Goal: Task Accomplishment & Management: Complete application form

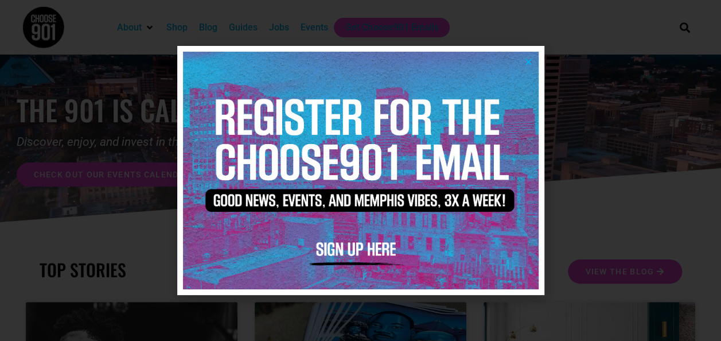
click at [530, 59] on icon "Close" at bounding box center [528, 61] width 9 height 9
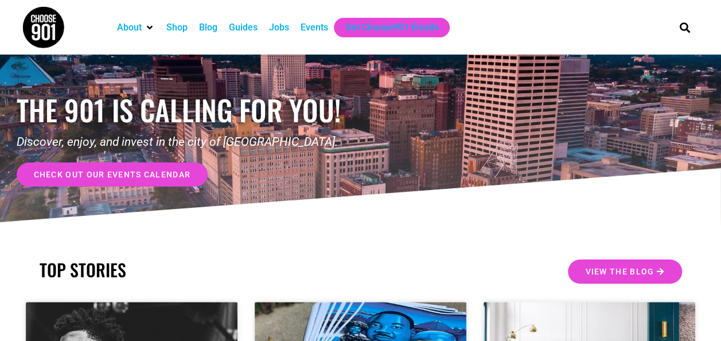
click at [278, 25] on div "Jobs" at bounding box center [279, 28] width 20 height 14
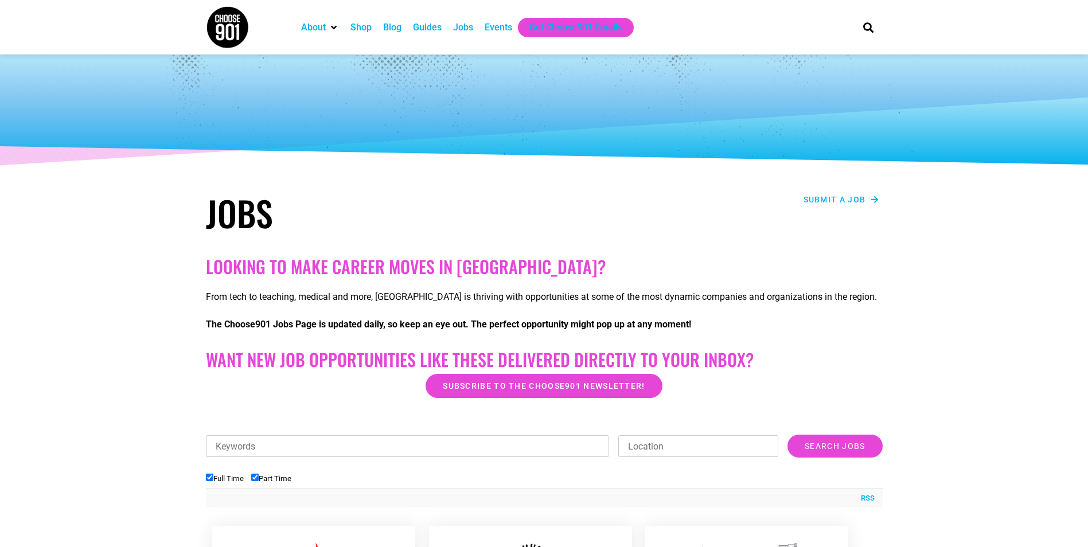
click at [721, 200] on span "Submit a job" at bounding box center [835, 200] width 63 height 8
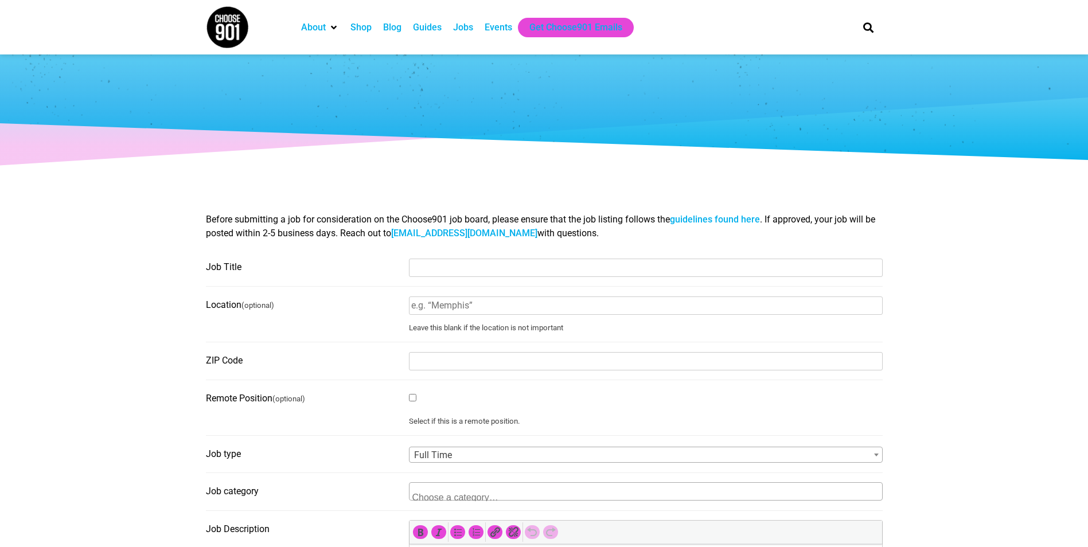
select select
click at [491, 267] on input "Job Title" at bounding box center [646, 268] width 474 height 18
type input "Equipment Operator"
click at [476, 304] on input "Location (optional)" at bounding box center [646, 306] width 474 height 18
type input "[GEOGRAPHIC_DATA]"
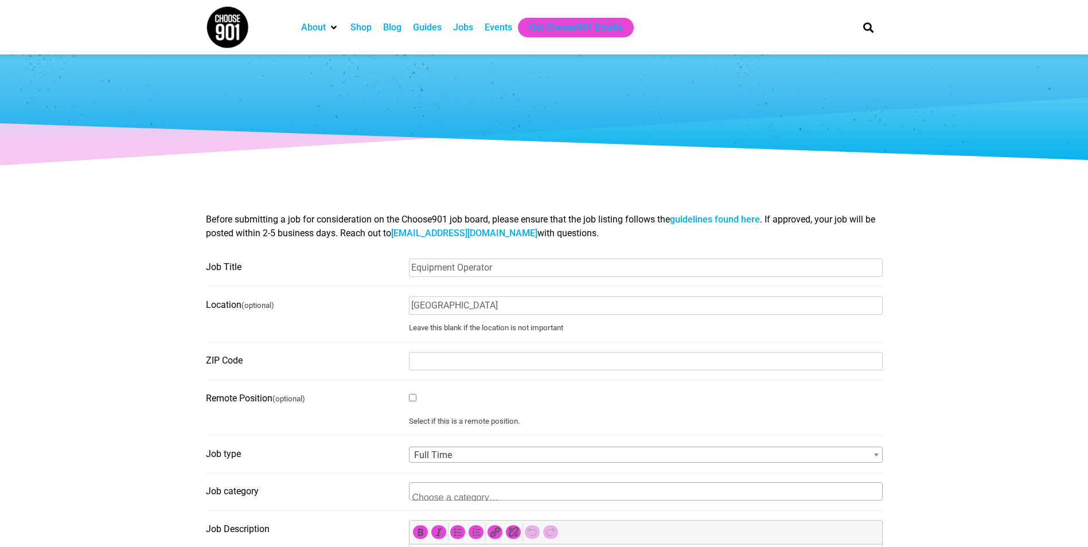
click at [419, 359] on input "ZIP Code" at bounding box center [646, 361] width 474 height 18
type input "38125"
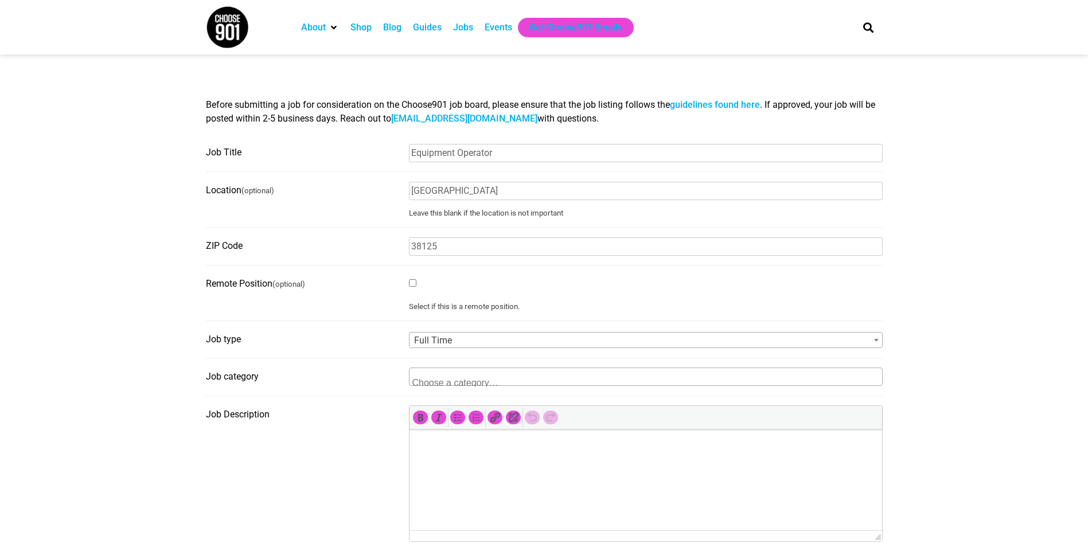
scroll to position [172, 0]
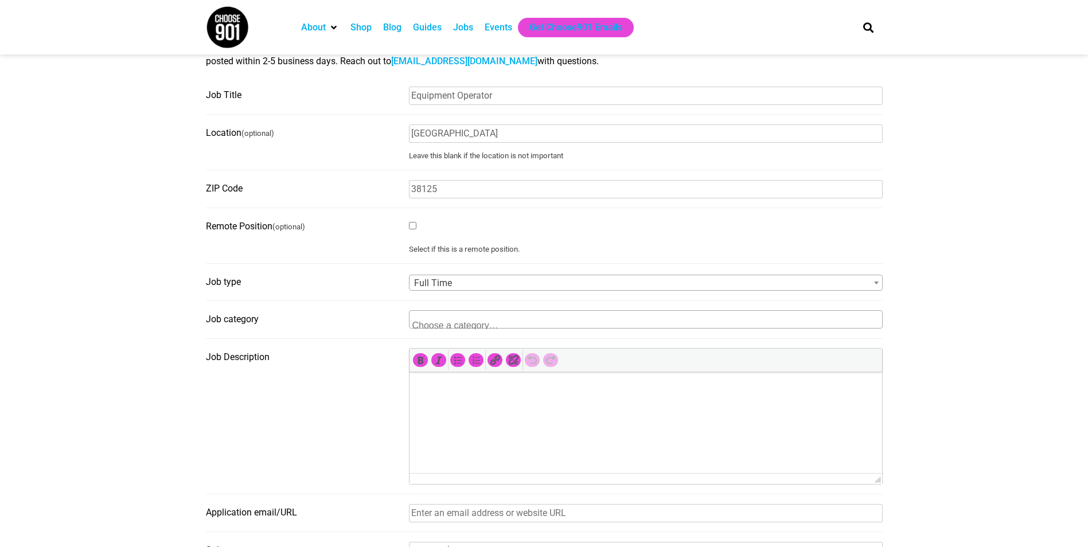
click at [447, 324] on textarea "Search" at bounding box center [468, 324] width 111 height 10
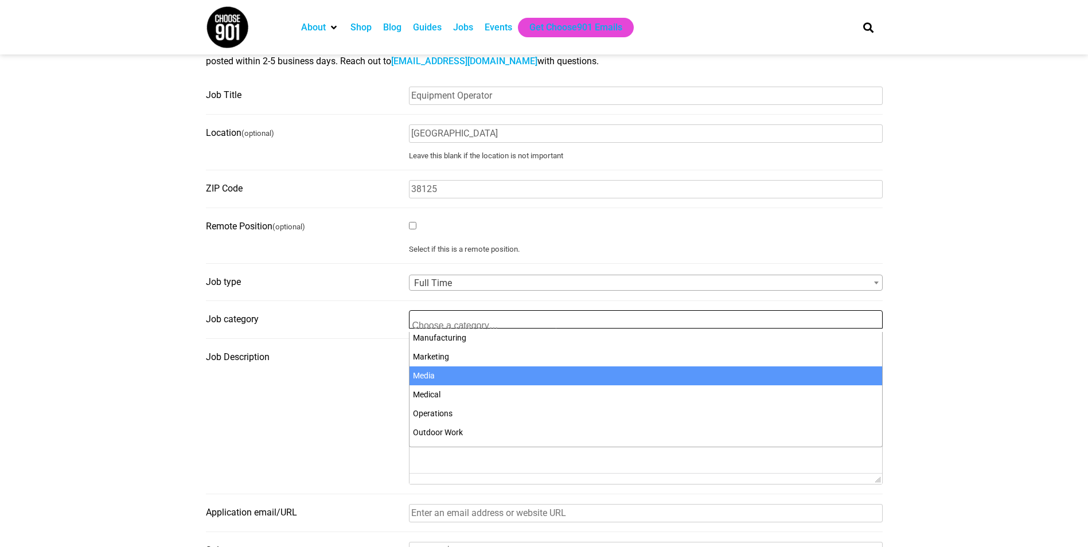
scroll to position [402, 0]
select select "113"
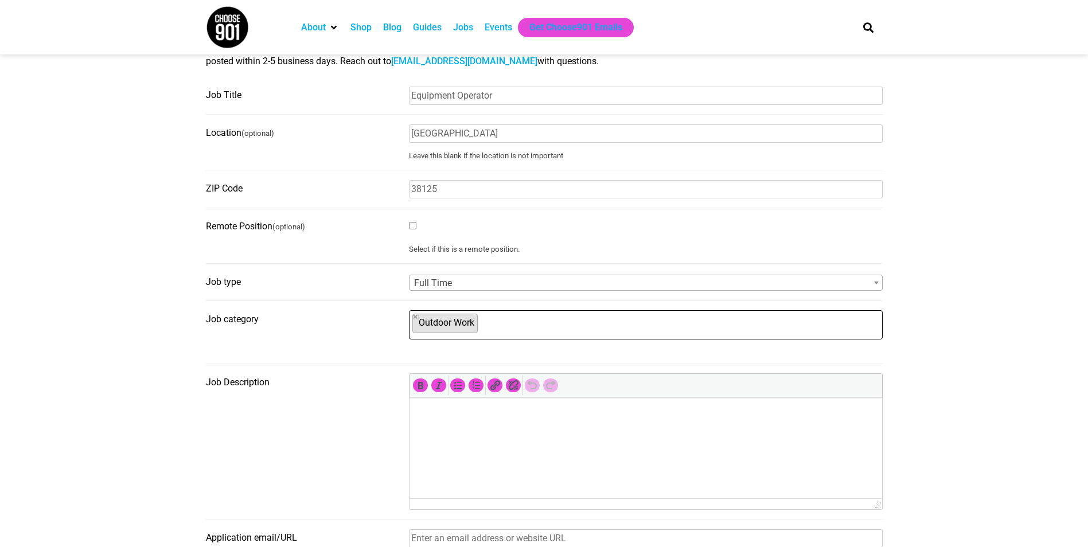
scroll to position [290, 0]
click at [378, 392] on label "Job Description" at bounding box center [304, 383] width 196 height 18
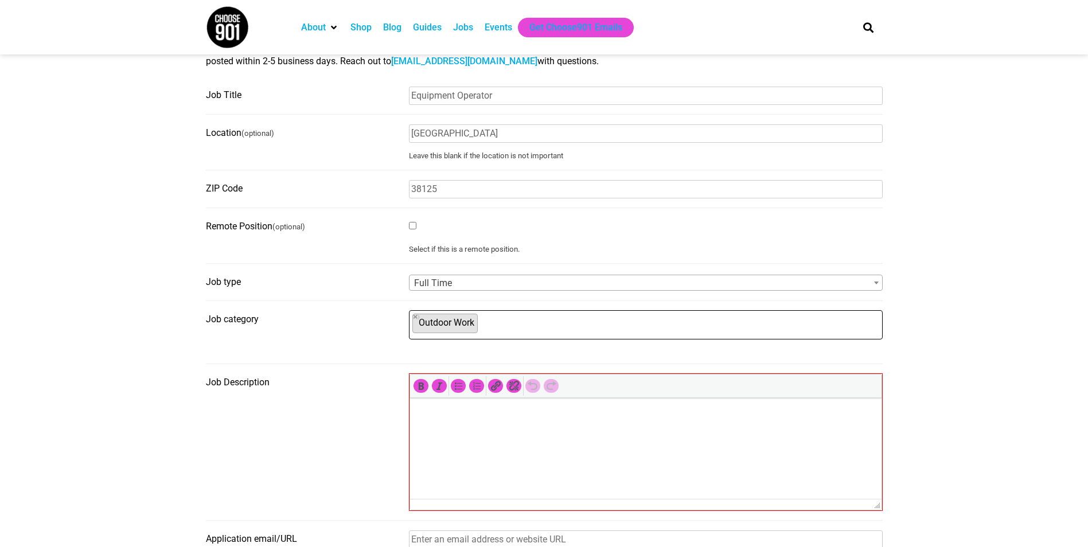
click at [410, 467] on textarea "Job Description" at bounding box center [646, 472] width 473 height 11
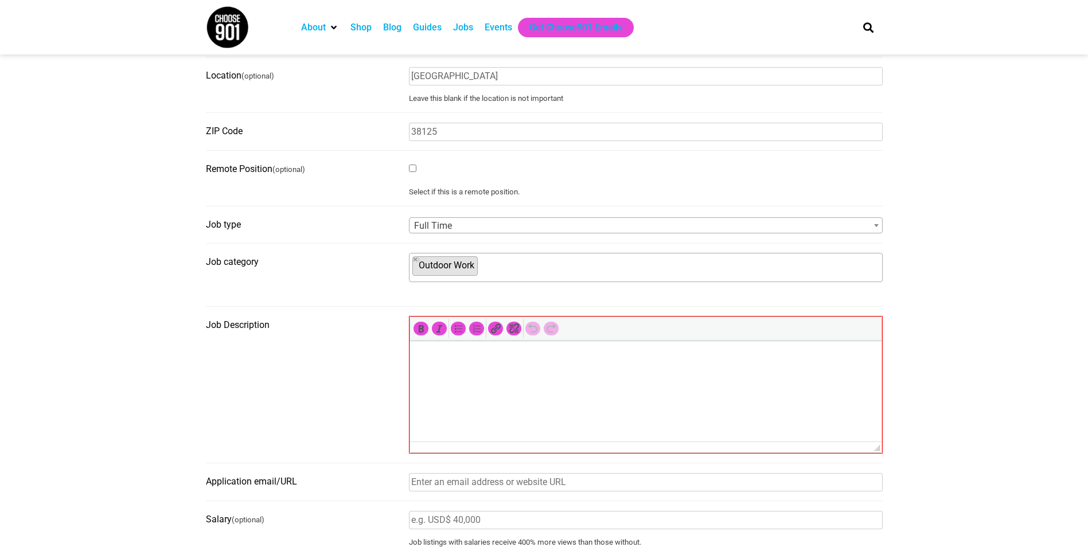
scroll to position [287, 0]
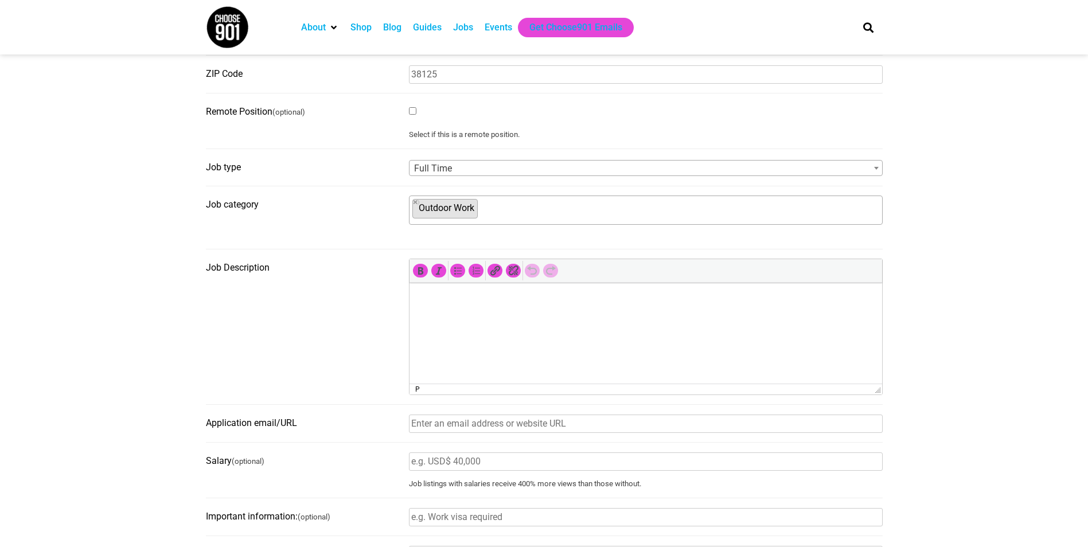
click at [497, 309] on html at bounding box center [645, 299] width 473 height 32
click at [476, 366] on body "Job Summary Performs activities related to operating heavy machinery to assist …" at bounding box center [645, 333] width 461 height 83
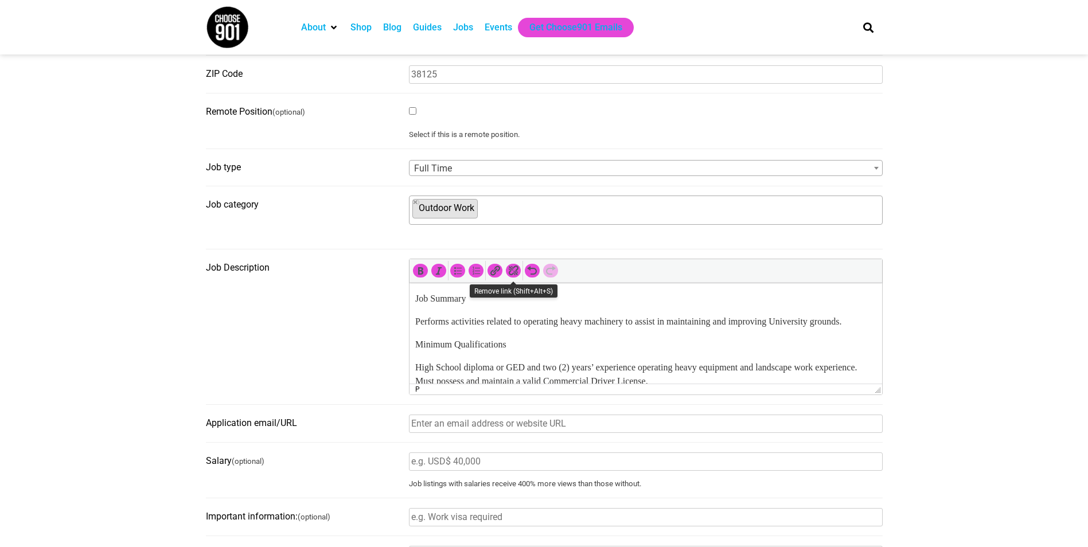
scroll to position [230, 0]
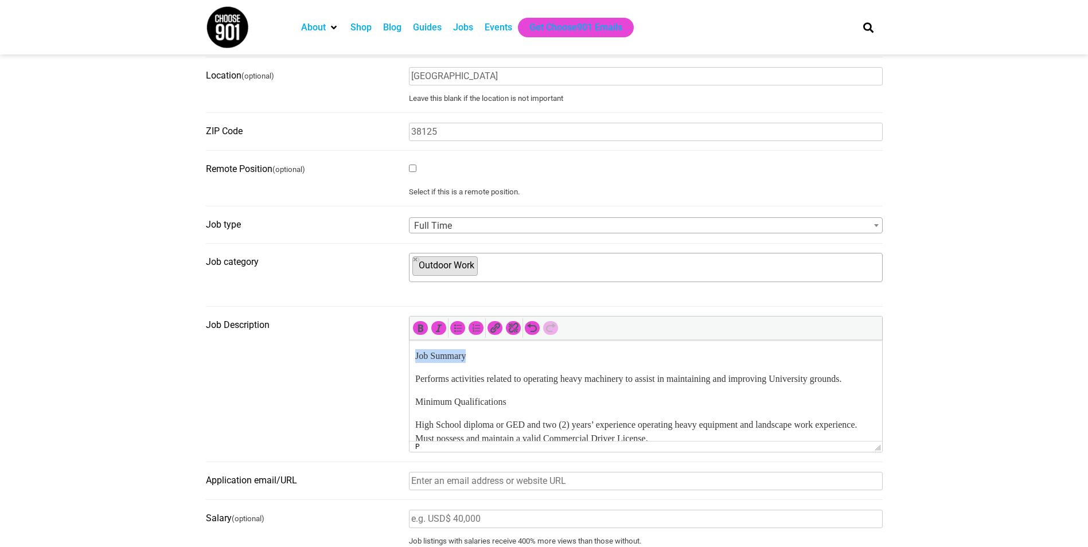
drag, startPoint x: 476, startPoint y: 361, endPoint x: 818, endPoint y: 686, distance: 471.6
click at [409, 354] on html "Job Summary Performs activities related to operating heavy machinery to assist …" at bounding box center [645, 397] width 473 height 115
click at [419, 332] on icon "Bold (Ctrl+B)" at bounding box center [420, 327] width 11 height 11
click at [506, 367] on body "Job Summary Performs activities related to operating heavy machinery to assist …" at bounding box center [645, 397] width 461 height 96
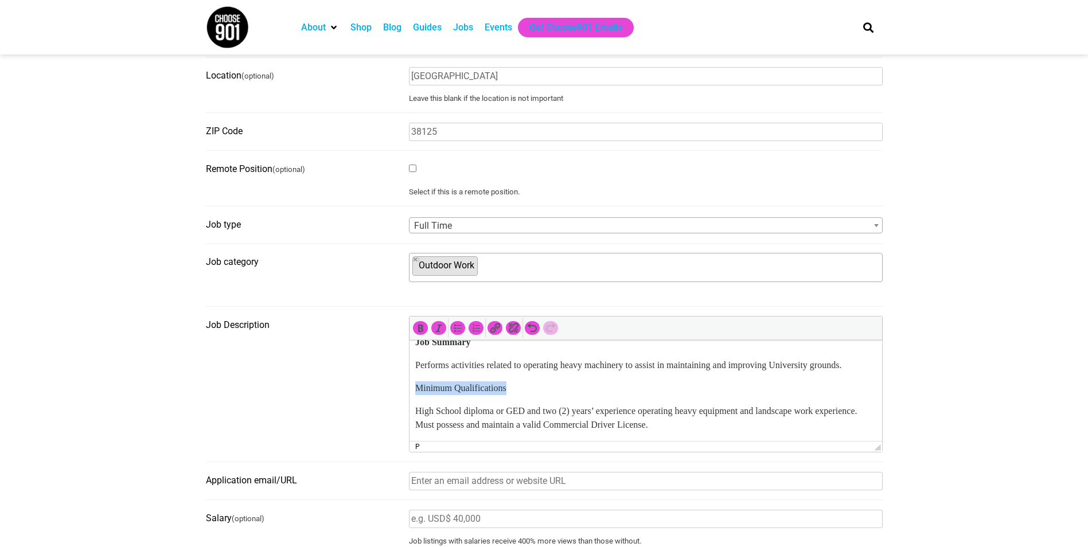
drag, startPoint x: 513, startPoint y: 390, endPoint x: 413, endPoint y: 387, distance: 99.9
click at [413, 387] on html "Job Summary Performs activities related to operating heavy machinery to assist …" at bounding box center [645, 383] width 473 height 115
click at [424, 330] on icon "Bold (Ctrl+B)" at bounding box center [420, 327] width 11 height 11
drag, startPoint x: 541, startPoint y: 379, endPoint x: 554, endPoint y: 386, distance: 14.6
click at [541, 380] on body "Job Summary Performs activities related to operating heavy machinery to assist …" at bounding box center [645, 384] width 461 height 96
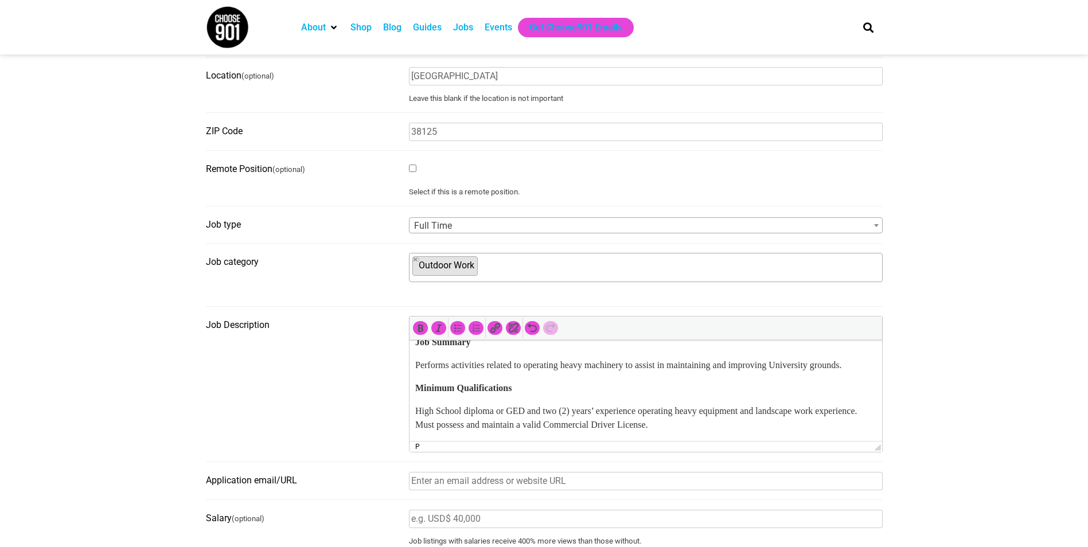
click at [654, 399] on body "Job Summary Performs activities related to operating heavy machinery to assist …" at bounding box center [645, 384] width 461 height 96
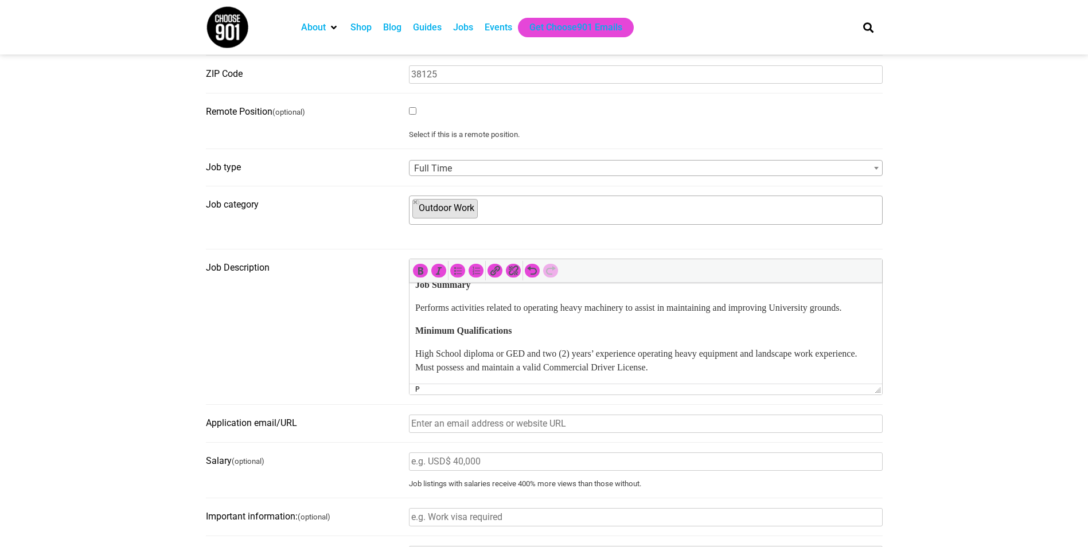
click at [735, 369] on p "High School diploma or GED and two (2) years’ experience operating heavy equipm…" at bounding box center [645, 361] width 461 height 28
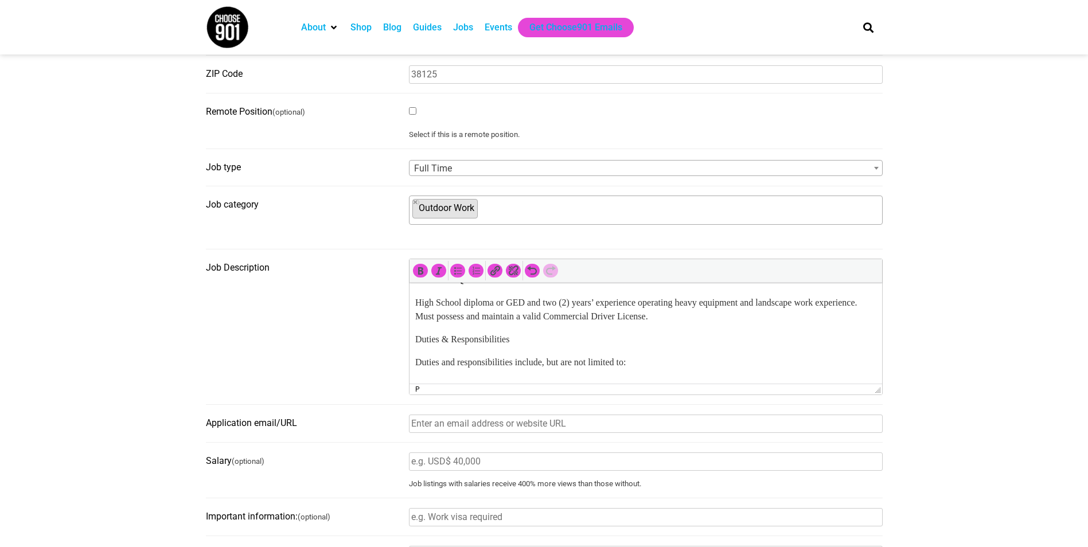
scroll to position [88, 0]
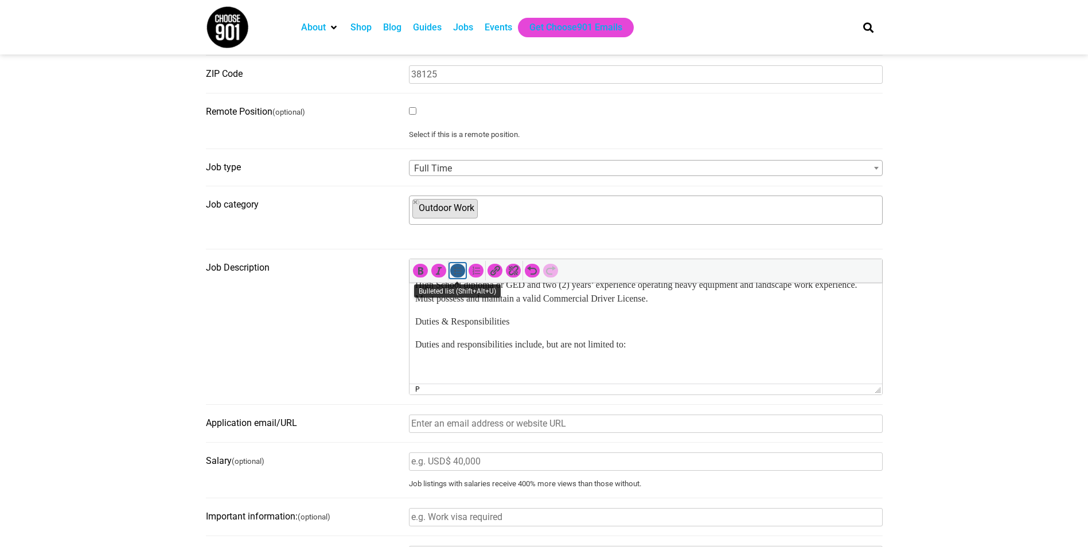
click at [457, 273] on icon "Bulleted list (Shift+Alt+U)" at bounding box center [457, 270] width 11 height 11
click at [749, 306] on p "High School diploma or GED and two (2) years’ experience operating heavy equipm…" at bounding box center [645, 292] width 461 height 28
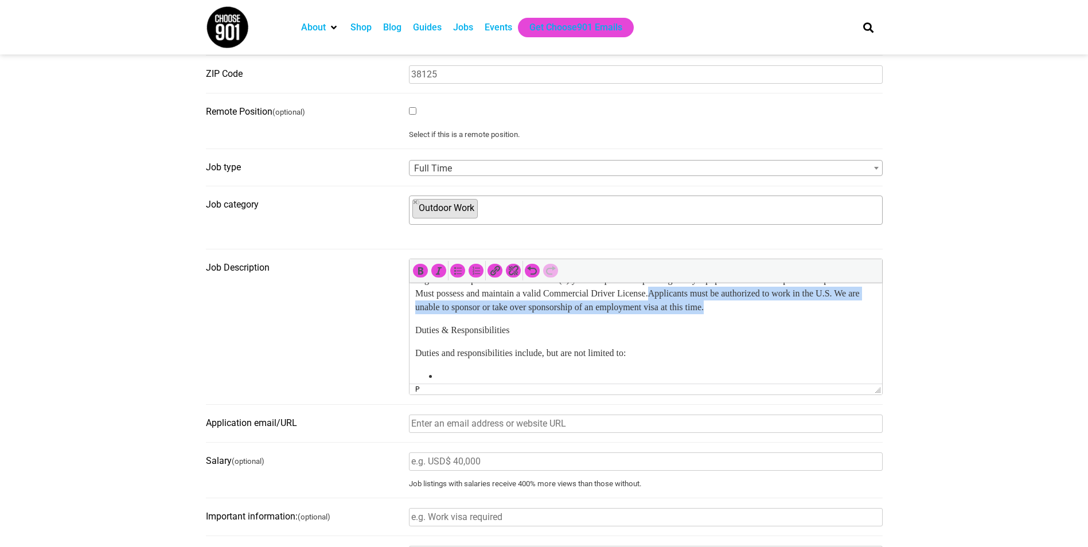
drag, startPoint x: 831, startPoint y: 321, endPoint x: 721, endPoint y: 307, distance: 111.1
click at [721, 307] on p "High School diploma or GED and two (2) years’ experience operating heavy equipm…" at bounding box center [645, 293] width 461 height 41
click at [437, 272] on icon "Italic (Ctrl+I)" at bounding box center [438, 270] width 11 height 11
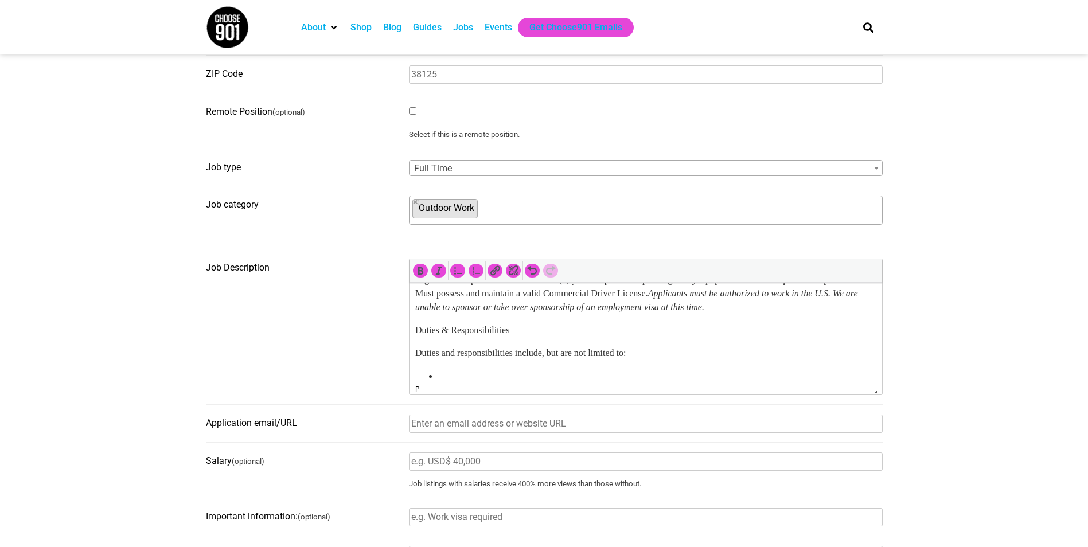
click at [547, 305] on p "High School diploma or GED and two (2) years’ experience operating heavy equipm…" at bounding box center [645, 293] width 461 height 41
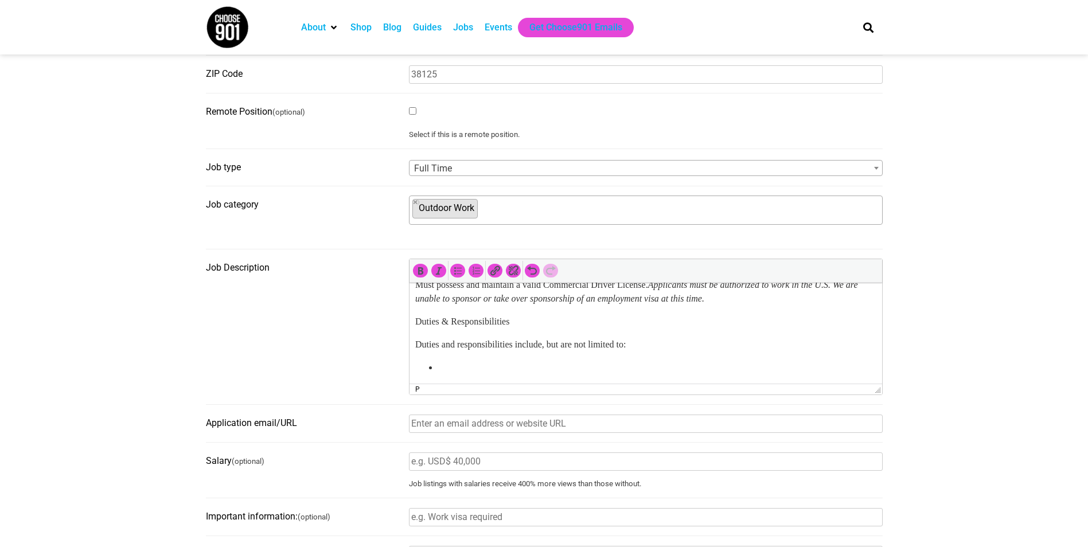
scroll to position [402, 0]
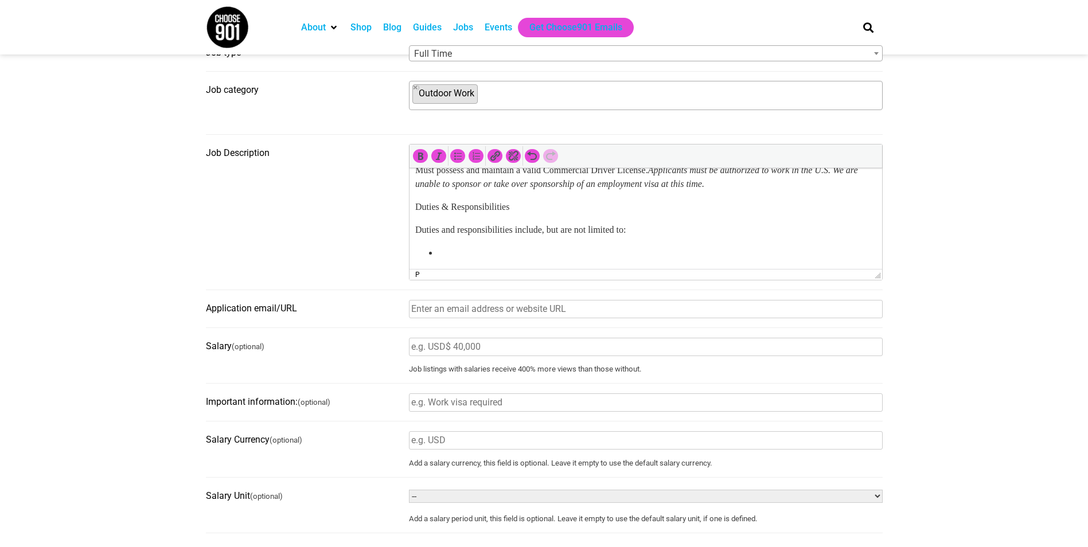
click at [461, 251] on li at bounding box center [657, 253] width 438 height 14
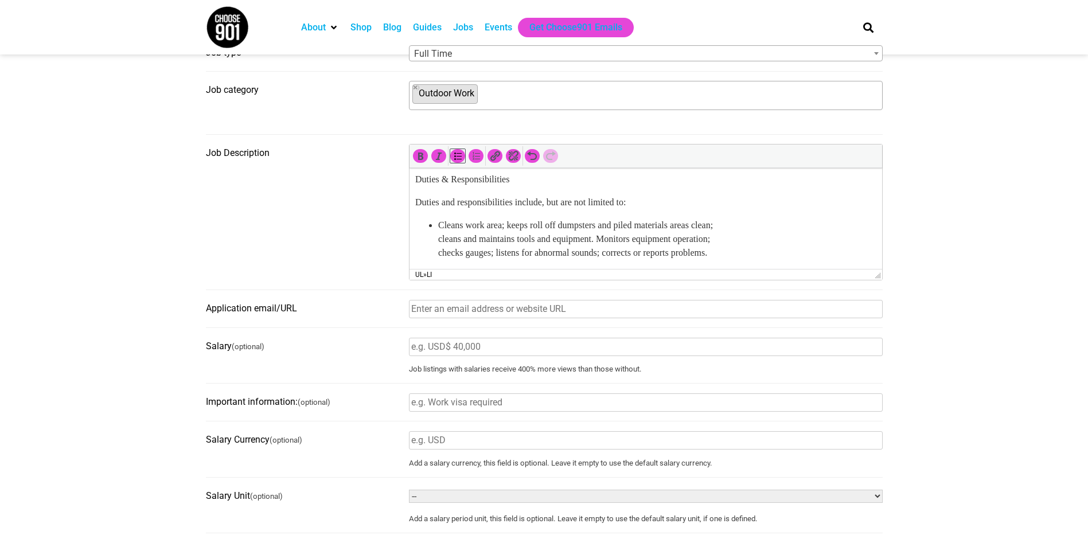
scroll to position [143, 0]
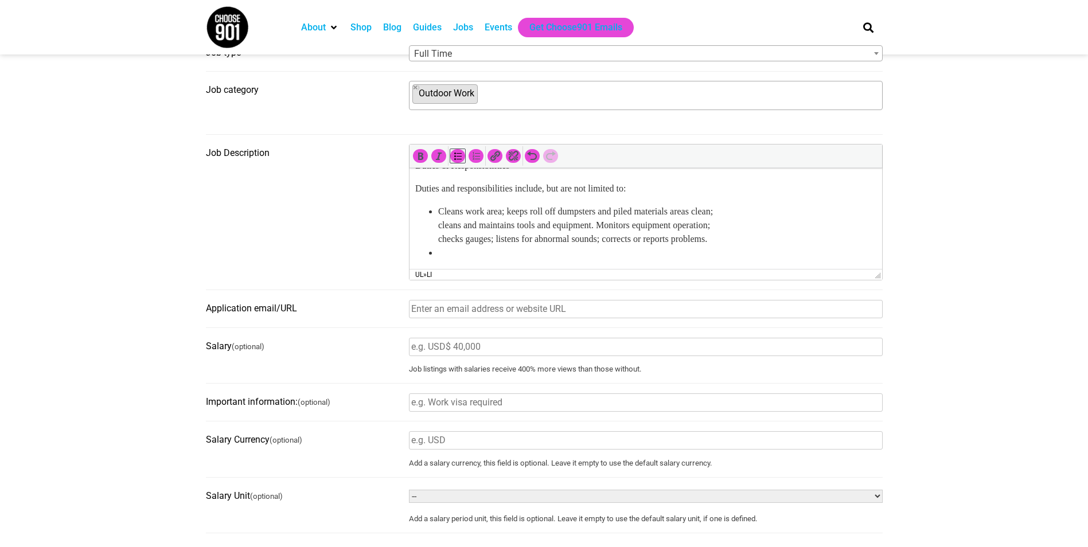
click at [518, 260] on li at bounding box center [657, 253] width 438 height 14
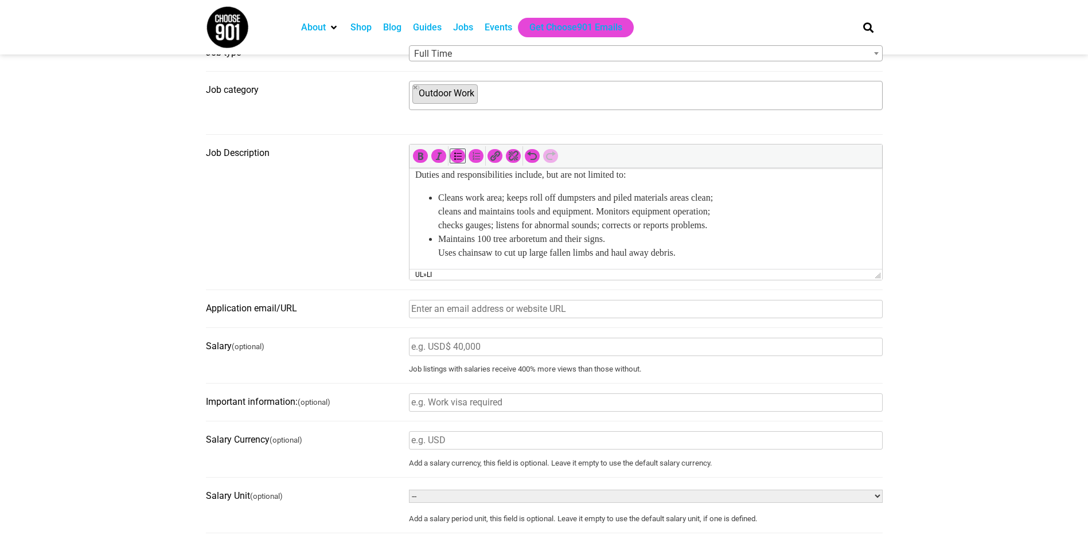
click at [438, 259] on li "Maintains 100 tree arboretum and their signs. Uses chainsaw to cut up large fal…" at bounding box center [657, 246] width 438 height 28
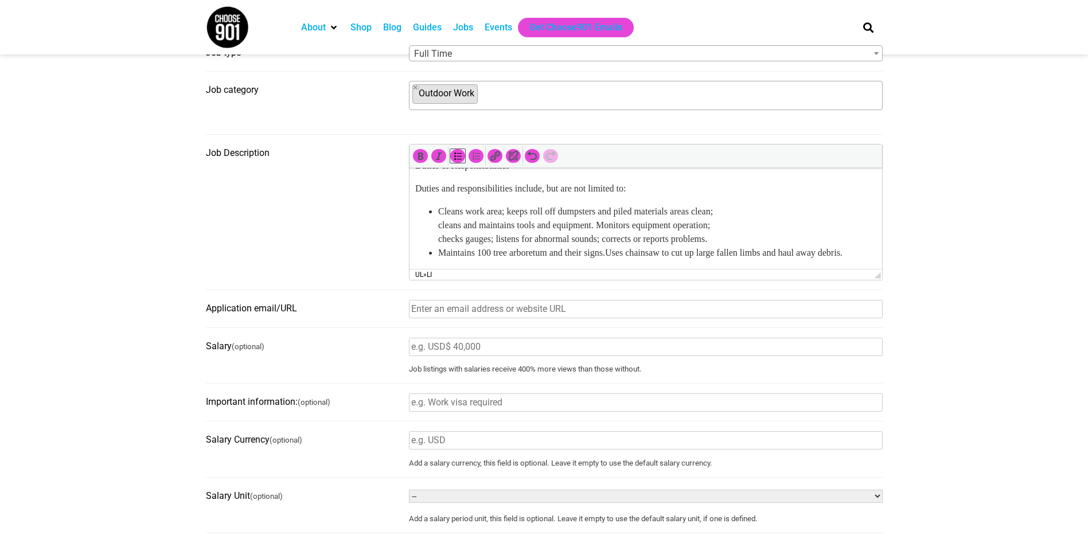
click at [497, 260] on li "Maintains 100 tree arboretum and their signs. Uses chainsaw to cut up large fal…" at bounding box center [657, 253] width 438 height 14
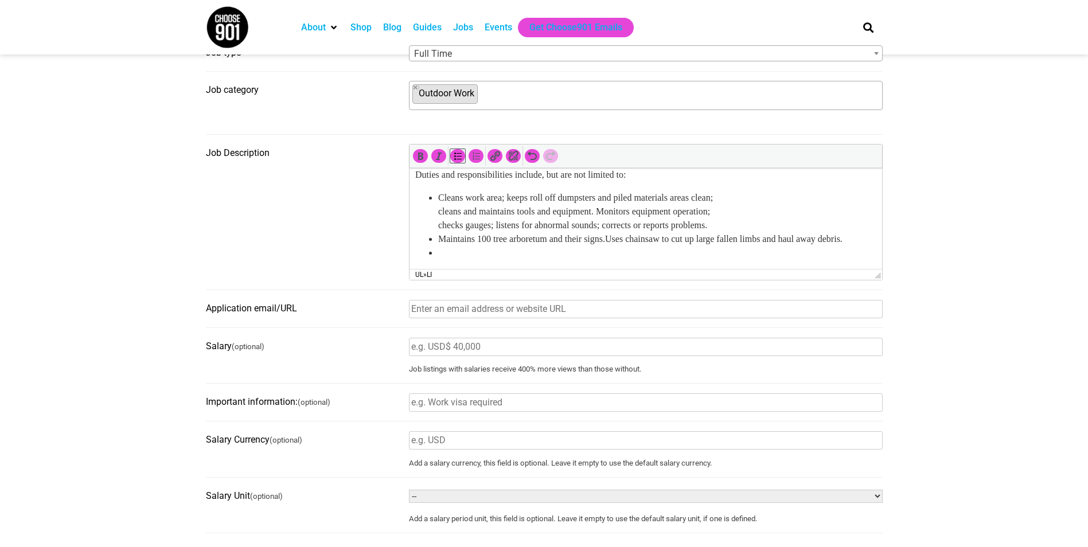
click at [493, 260] on li at bounding box center [657, 253] width 438 height 14
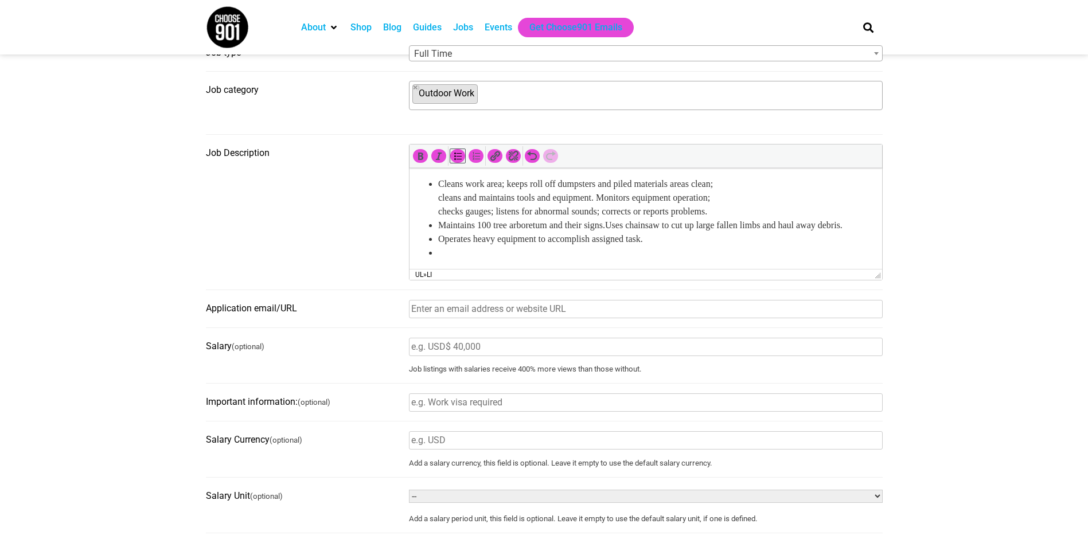
scroll to position [184, 0]
click at [542, 258] on li at bounding box center [657, 253] width 438 height 14
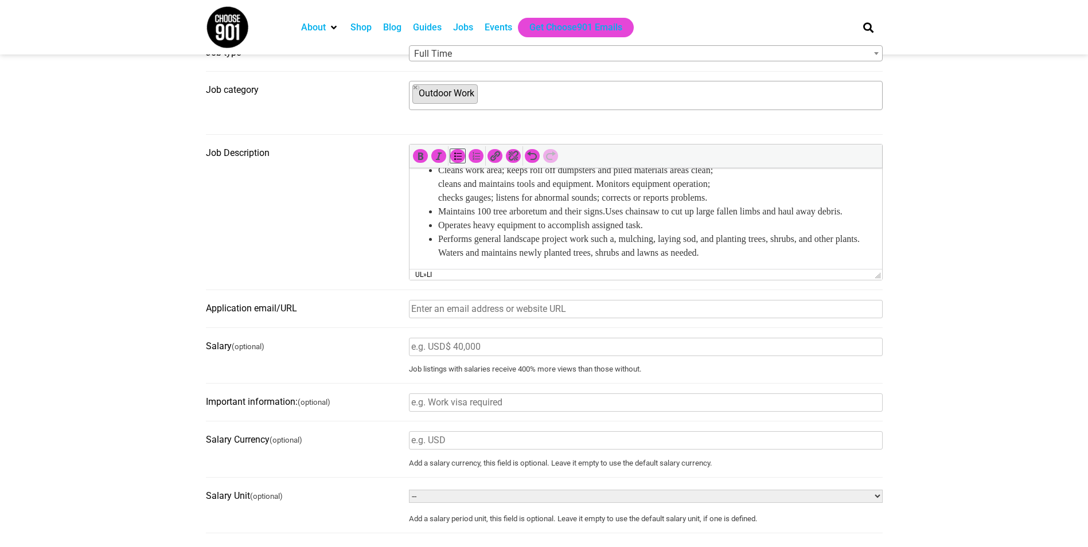
scroll to position [199, 0]
click at [568, 232] on li "Operates heavy equipment to accomplish assigned task." at bounding box center [657, 226] width 438 height 14
click at [516, 315] on input "Application email/URL" at bounding box center [646, 309] width 474 height 18
click at [431, 312] on input "https://workforum.memphis.edu/postings/45625" at bounding box center [646, 309] width 474 height 18
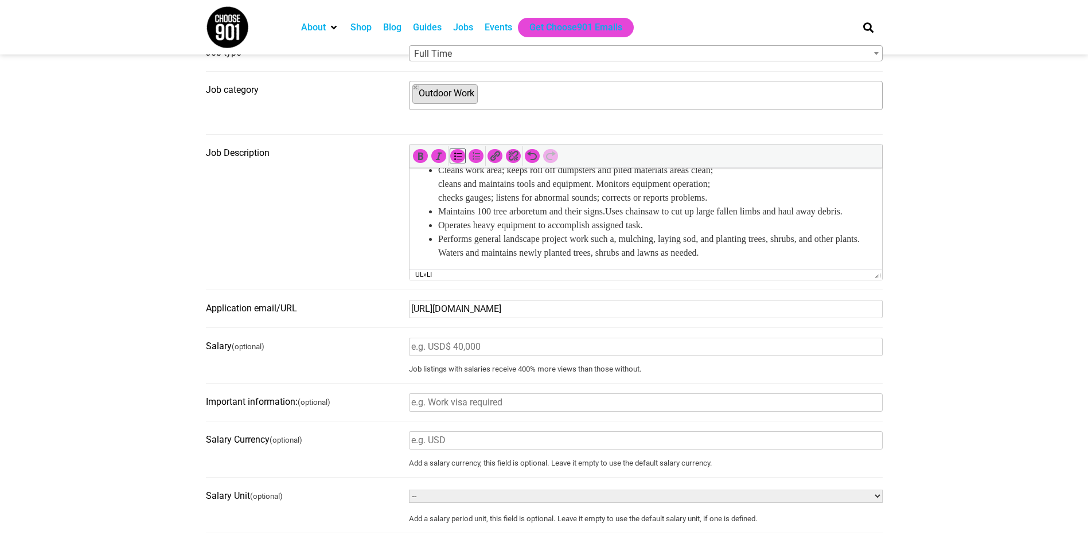
type input "https://workforum.memphis.edu/postings/45625"
click at [444, 350] on input "Salary (optional)" at bounding box center [646, 347] width 474 height 18
type input "$18.38 per hour"
click at [102, 305] on section "Before submitting a job for consideration on the Choose901 job board, please en…" at bounding box center [544, 304] width 1088 height 1017
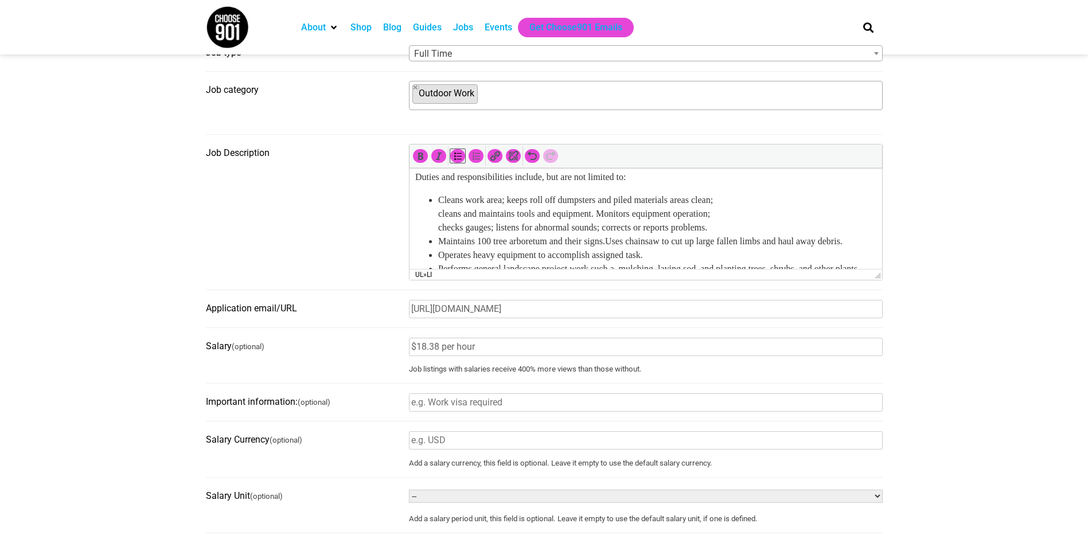
scroll to position [92, 0]
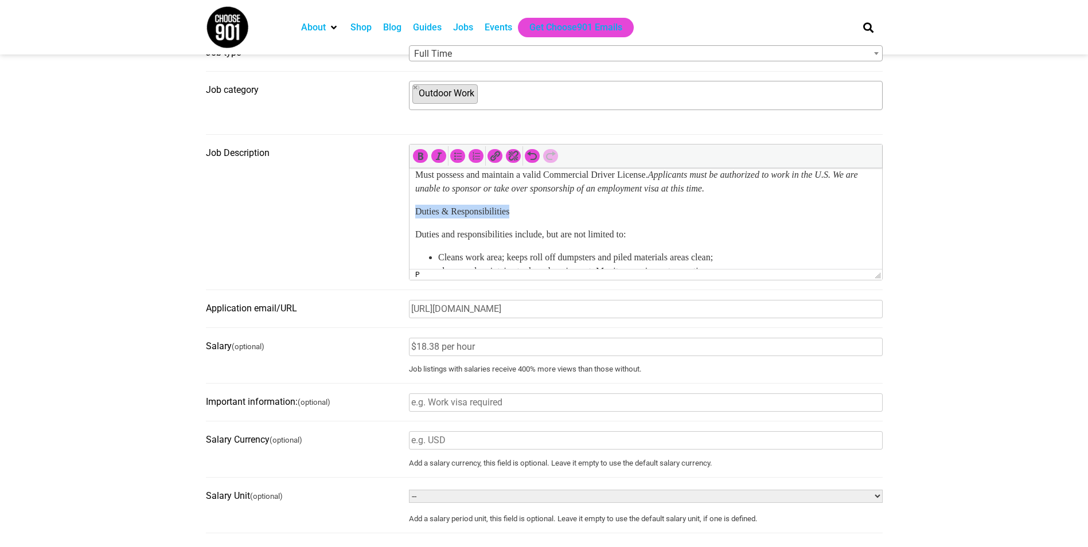
drag, startPoint x: 522, startPoint y: 225, endPoint x: 818, endPoint y: 388, distance: 338.0
click at [409, 224] on html "Job Summary Performs activities related to operating heavy machinery to assist …" at bounding box center [645, 216] width 473 height 280
click at [424, 158] on icon "Bold (Ctrl+B)" at bounding box center [420, 155] width 11 height 11
click at [492, 195] on p "High School diploma or GED and two (2) years’ experience operating heavy equipm…" at bounding box center [645, 174] width 461 height 41
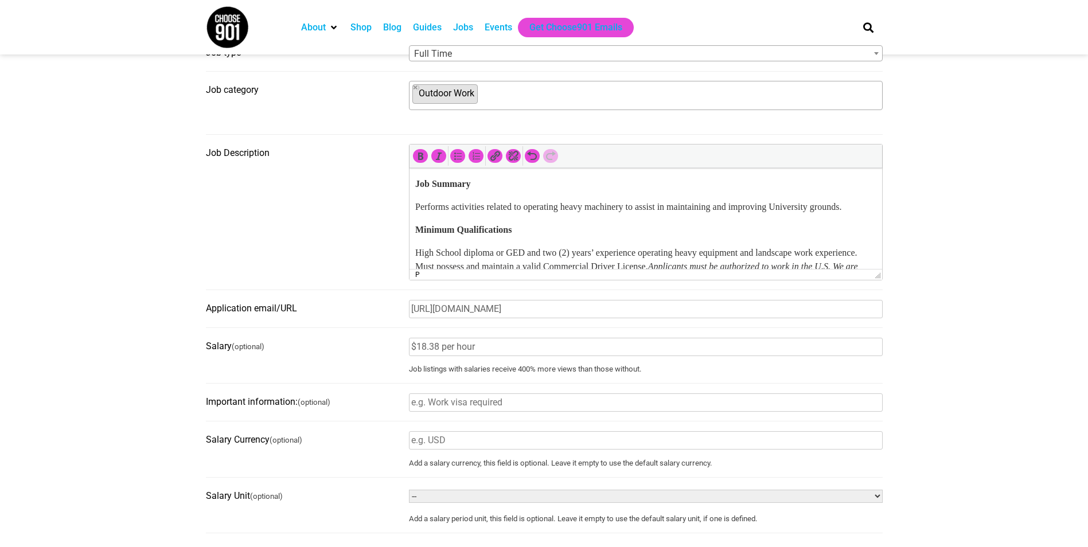
scroll to position [57, 0]
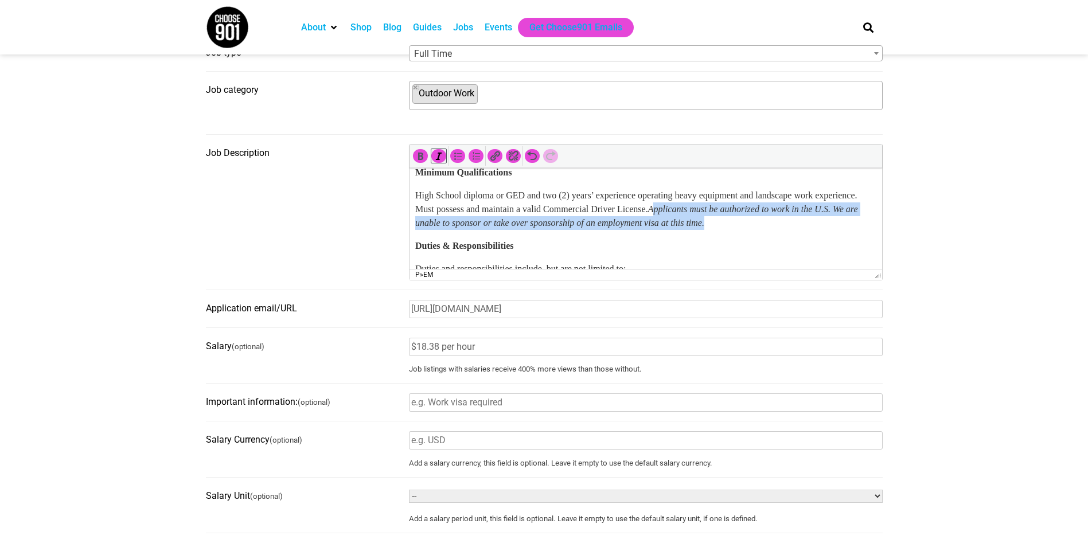
drag, startPoint x: 722, startPoint y: 222, endPoint x: 843, endPoint y: 234, distance: 121.6
click at [843, 230] on p "High School diploma or GED and two (2) years’ experience operating heavy equipm…" at bounding box center [645, 209] width 461 height 41
copy em "pplicants must be authorized to work in the U.S. We are unable to sponsor or ta…"
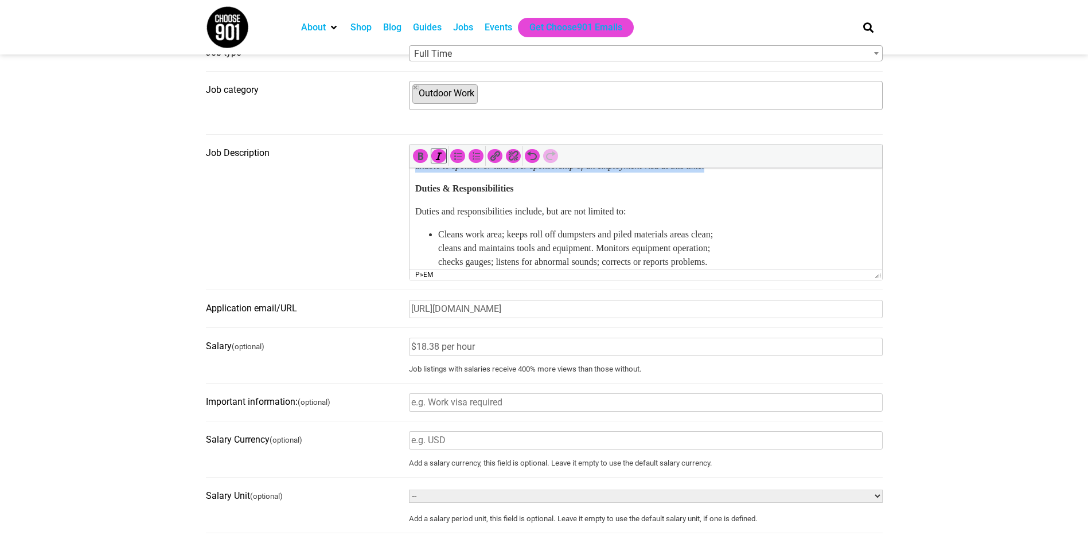
scroll to position [207, 0]
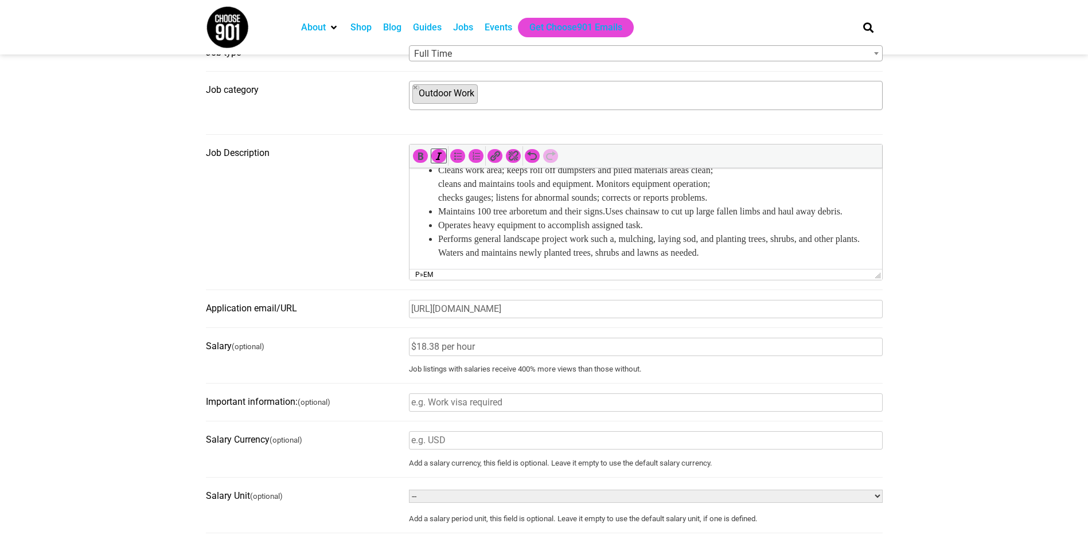
click at [473, 409] on input "Important information: (optional)" at bounding box center [646, 403] width 474 height 18
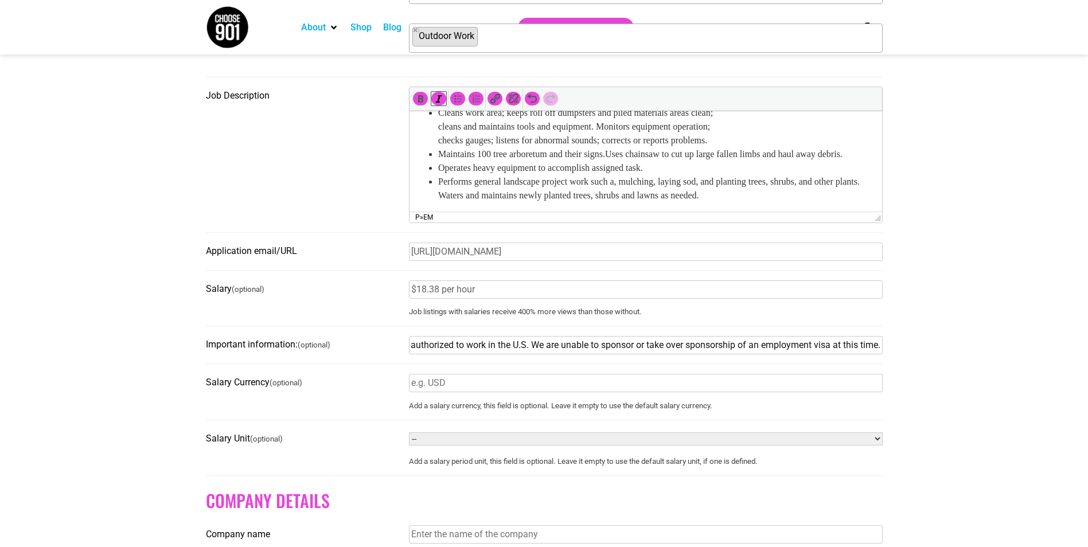
scroll to position [516, 0]
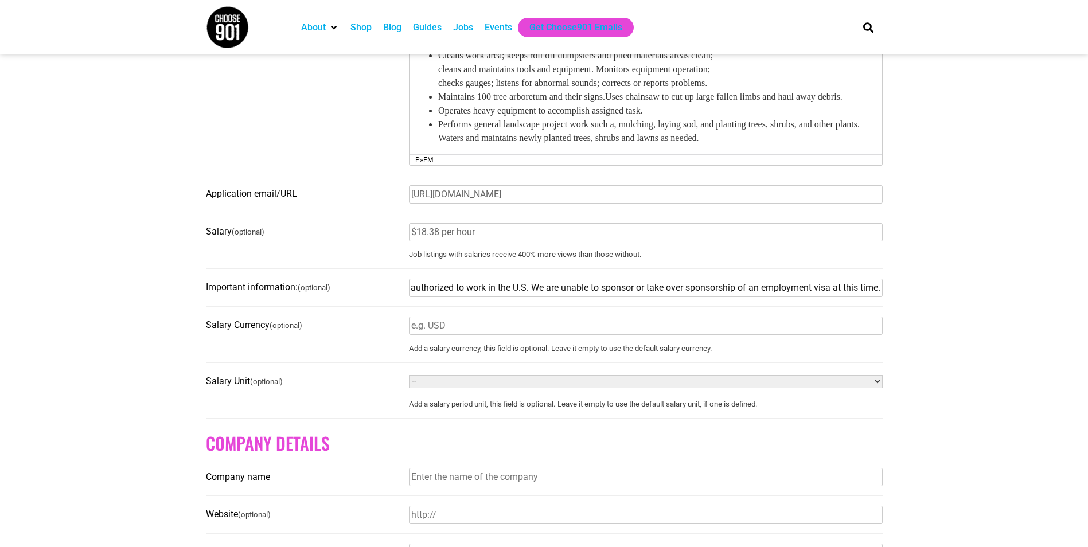
type input "pplicants must be authorized to work in the U.S. We are unable to sponsor or ta…"
click at [512, 239] on input "$18.38 per hour" at bounding box center [646, 232] width 474 height 18
type input "$18.38"
drag, startPoint x: 487, startPoint y: 332, endPoint x: 472, endPoint y: 335, distance: 15.3
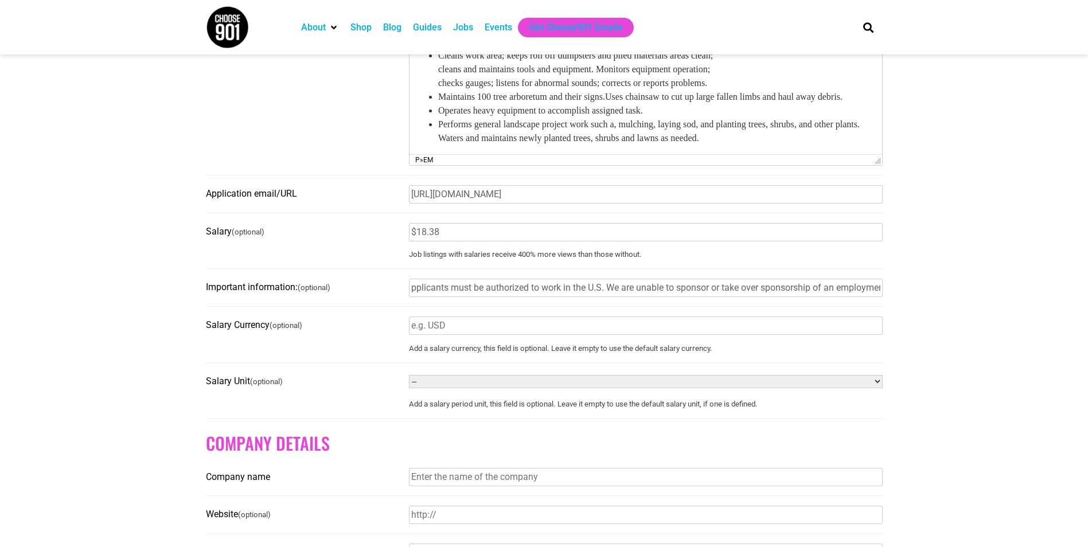
click at [487, 332] on input "Salary Currency (optional)" at bounding box center [646, 326] width 474 height 18
type input "USD"
click at [462, 385] on select "-- Year Month Week Day Hour" at bounding box center [646, 381] width 474 height 13
select select "HOUR"
click at [409, 381] on select "-- Year Month Week Day Hour" at bounding box center [646, 381] width 474 height 13
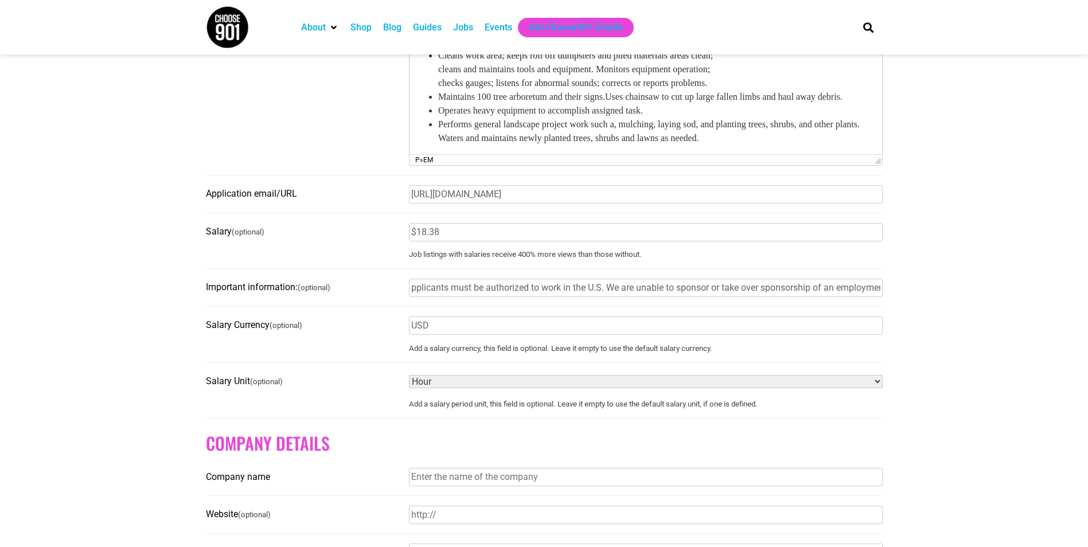
click at [339, 413] on fieldset "Salary Unit (optional) -- Year Month Week Day Hour Add a salary period unit, th…" at bounding box center [544, 395] width 677 height 46
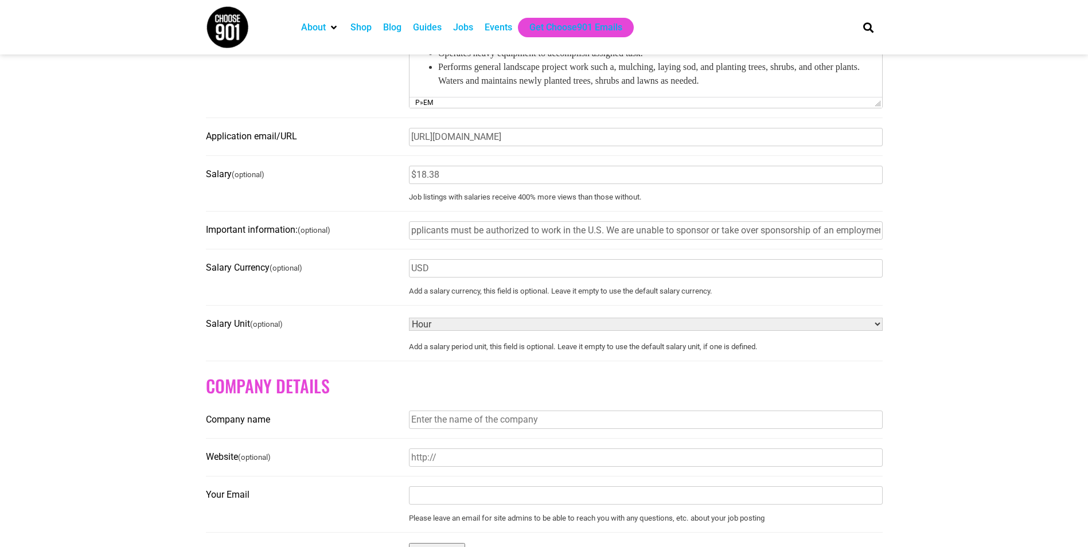
scroll to position [631, 0]
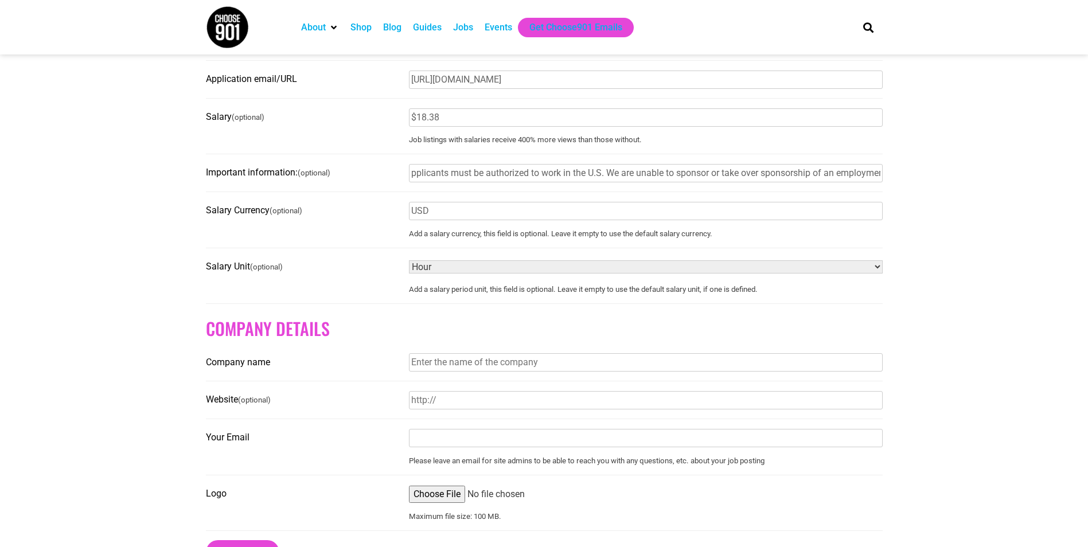
click at [457, 370] on input "Company name" at bounding box center [646, 362] width 474 height 18
type input "[GEOGRAPHIC_DATA]"
click at [113, 280] on section "Before submitting a job for consideration on the Choose901 job board, please en…" at bounding box center [544, 75] width 1088 height 1017
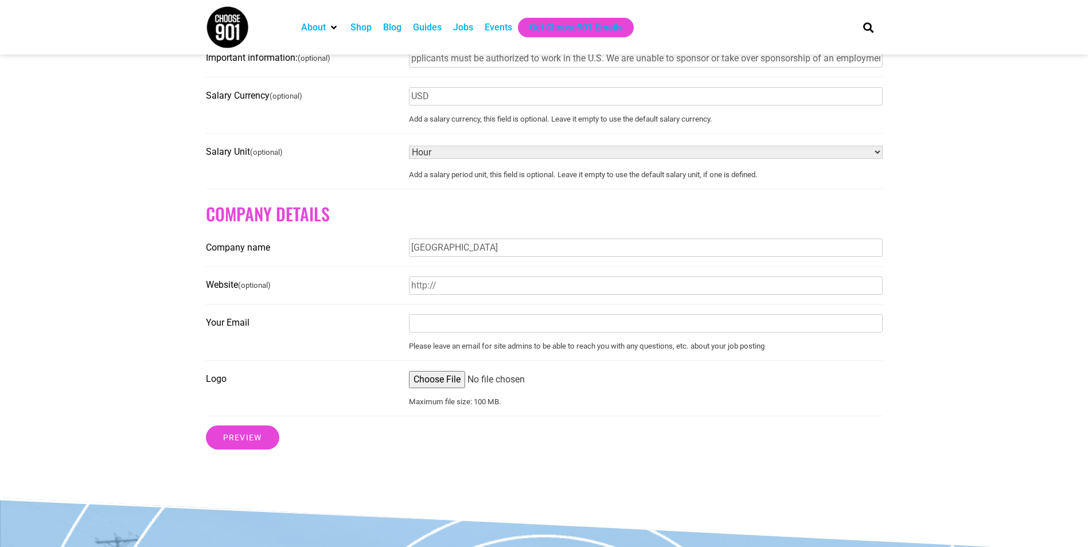
click at [440, 293] on input "Website (optional)" at bounding box center [646, 286] width 474 height 18
paste input "https://workforum.memphis.edu/postings/45625"
click at [431, 289] on input "https://workforum.memphis.edu/postings/45625" at bounding box center [646, 286] width 474 height 18
type input "https://workforum.memphis.edu/postings/45625"
click at [452, 328] on input "Your Email" at bounding box center [646, 323] width 474 height 18
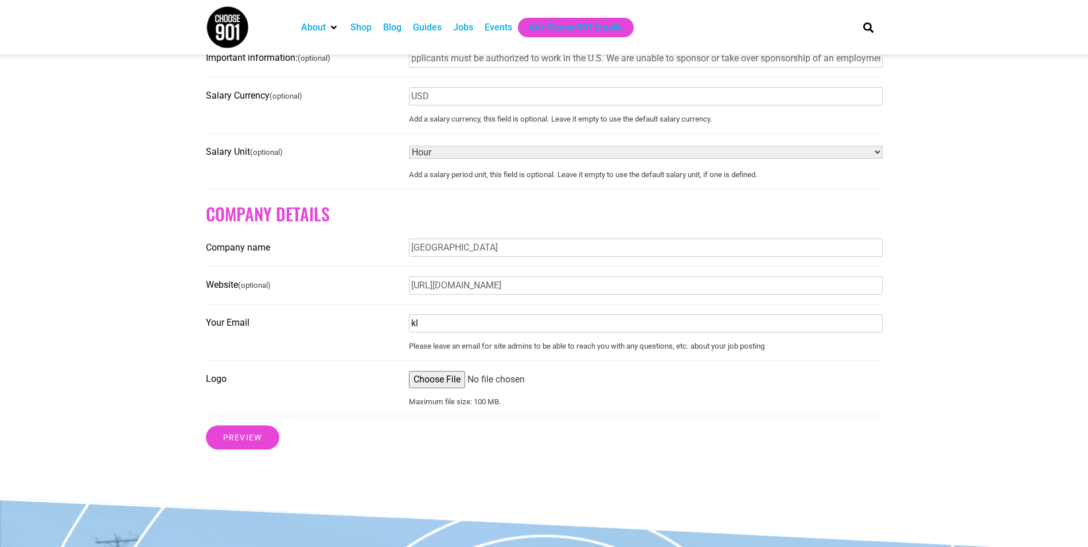
type input "klholley@memphis.edu"
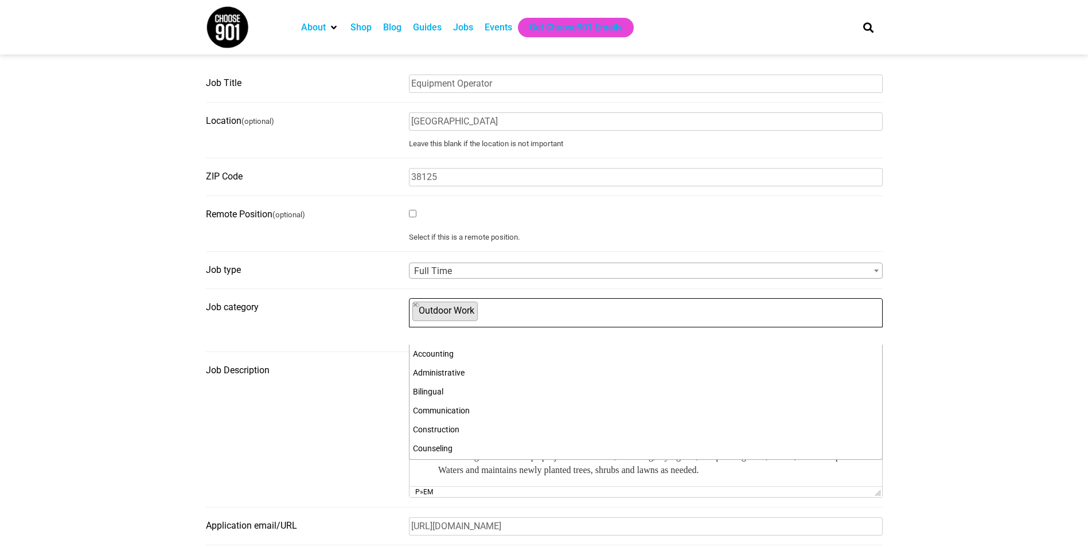
scroll to position [417, 0]
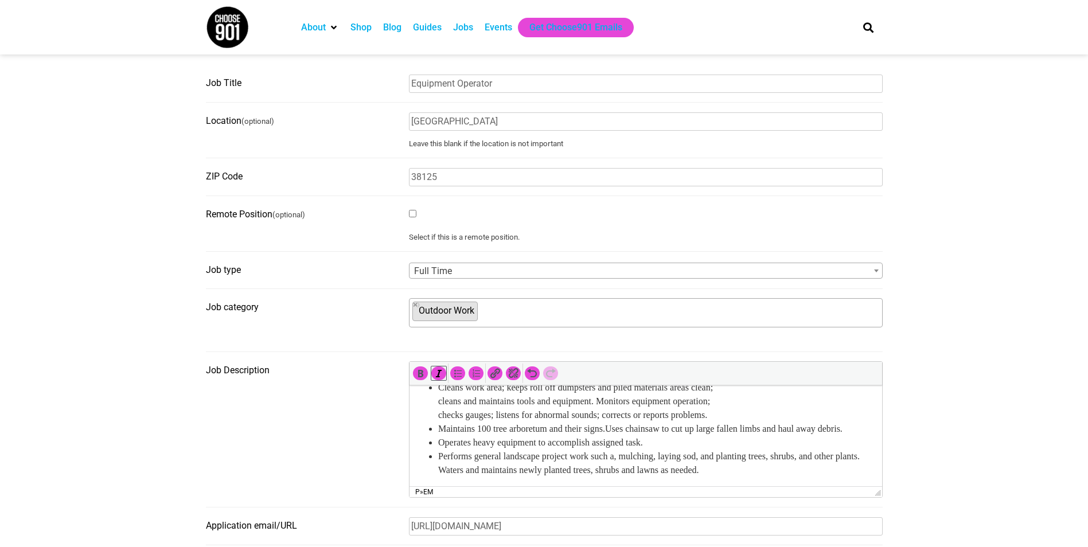
click at [186, 349] on section "Before submitting a job for consideration on the Choose901 job board, please en…" at bounding box center [544, 522] width 1088 height 1017
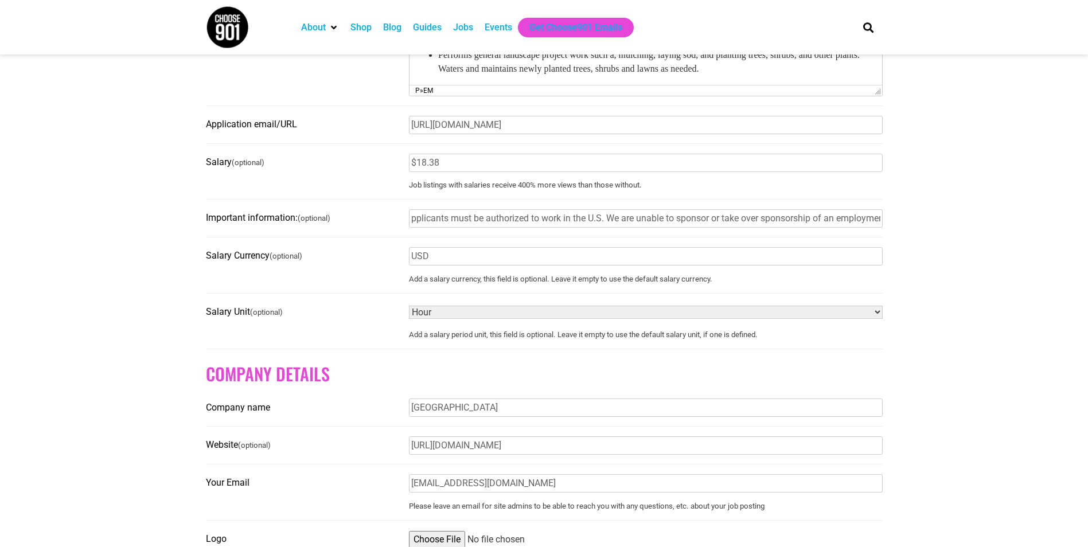
scroll to position [758, 0]
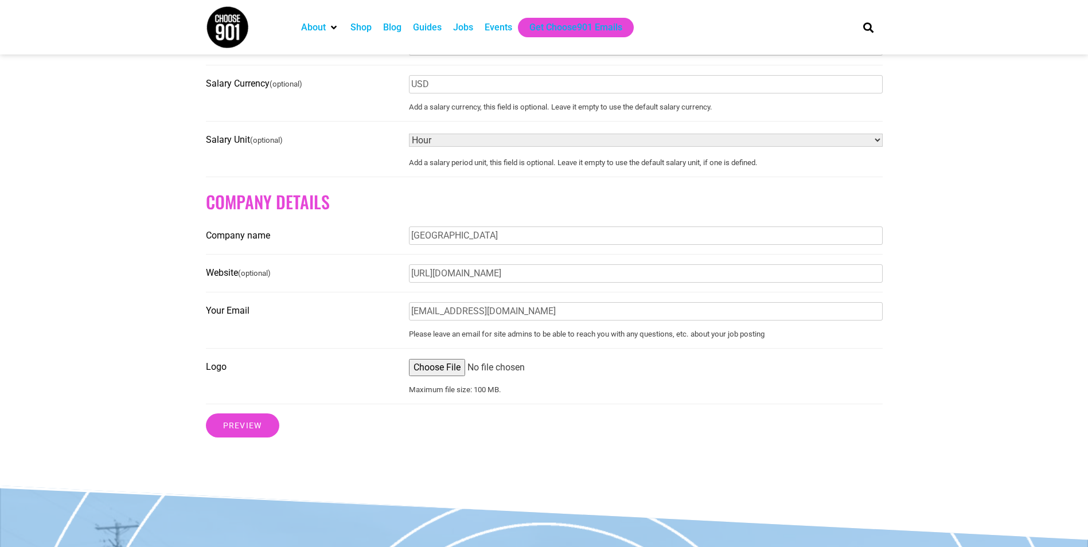
click at [451, 372] on input "Logo" at bounding box center [646, 367] width 474 height 17
type input "C:\fakepath\UofM Long Logo.png"
click at [251, 438] on input "Preview" at bounding box center [242, 426] width 73 height 24
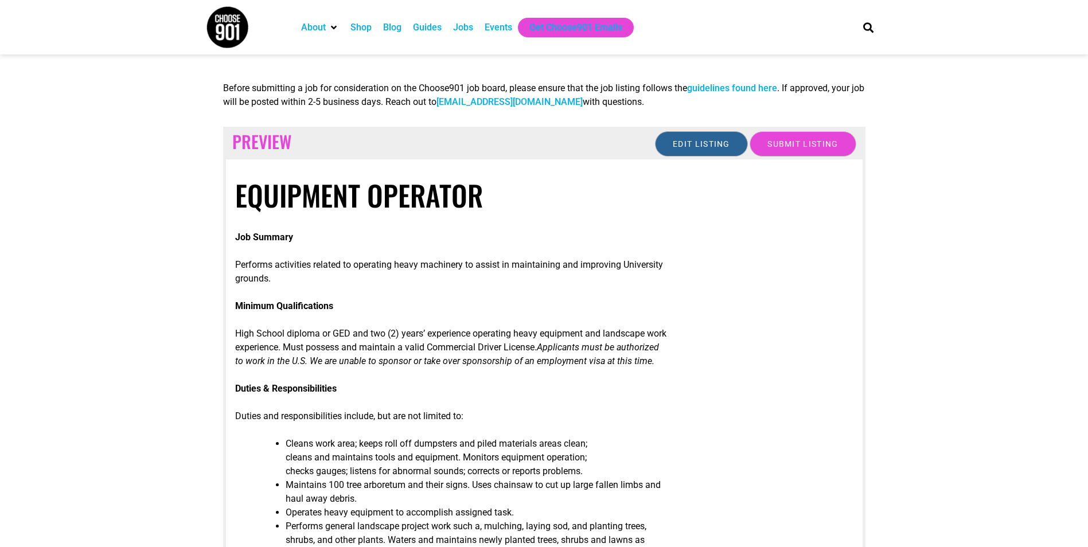
click at [666, 146] on input "Edit listing" at bounding box center [701, 143] width 93 height 25
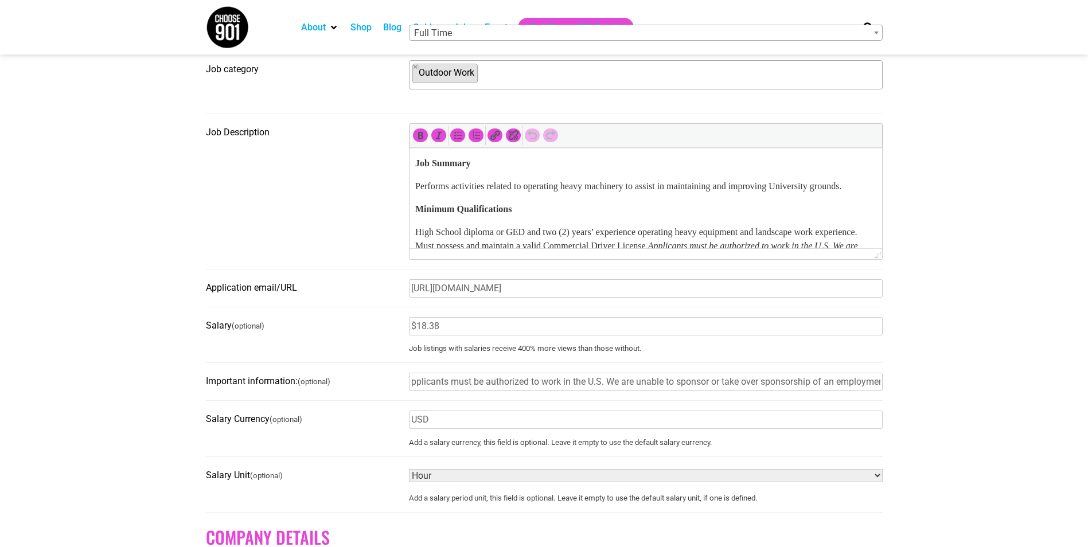
scroll to position [516, 0]
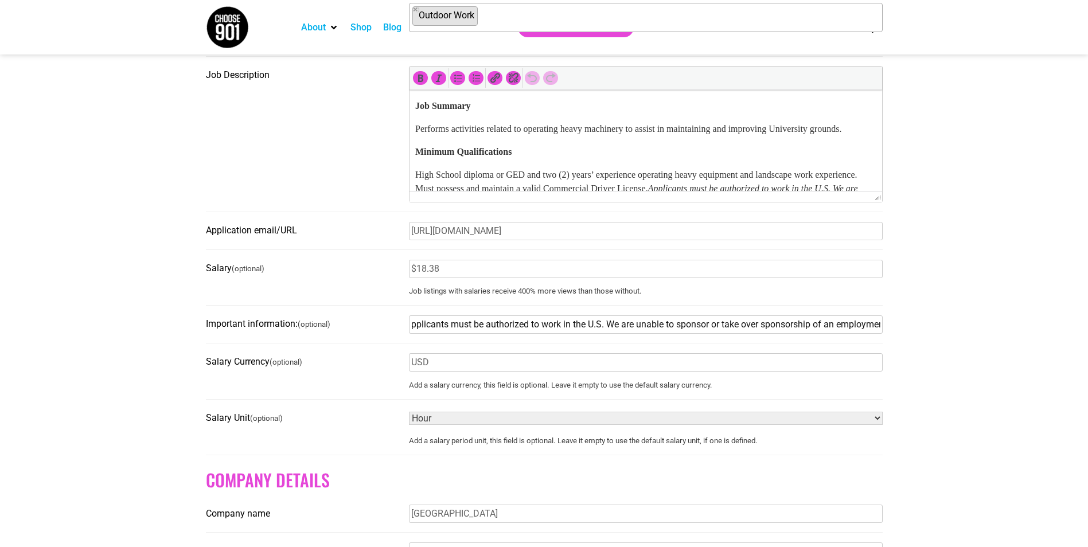
click at [411, 329] on input "pplicants must be authorized to work in the U.S. We are unable to sponsor or ta…" at bounding box center [646, 325] width 474 height 18
type input "Applicants must be authorized to work in the U.S. We are unable to sponsor or t…"
click at [981, 344] on section "Before submitting a job for consideration on the Choose901 job board, please en…" at bounding box center [544, 232] width 1088 height 1100
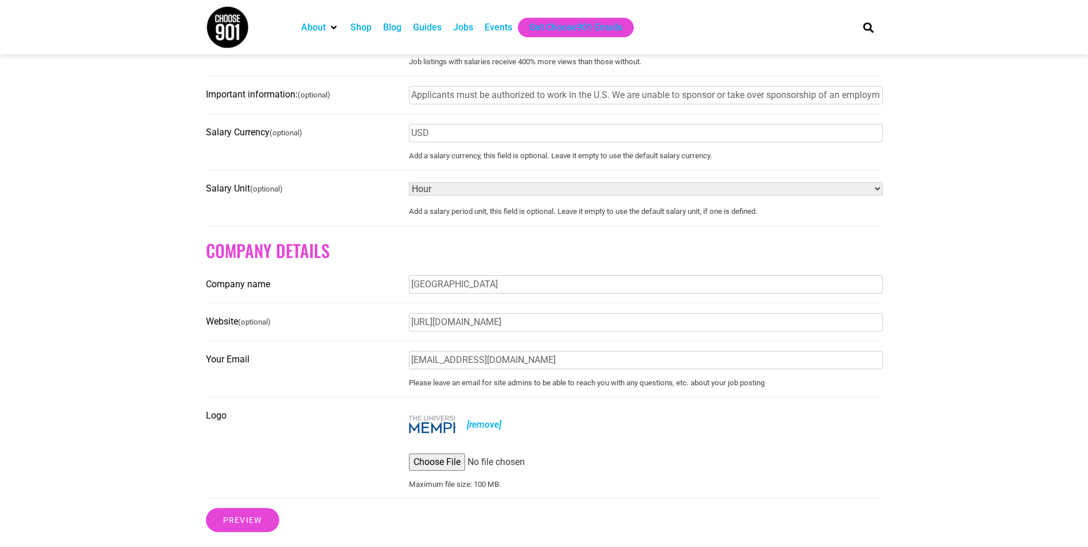
scroll to position [975, 0]
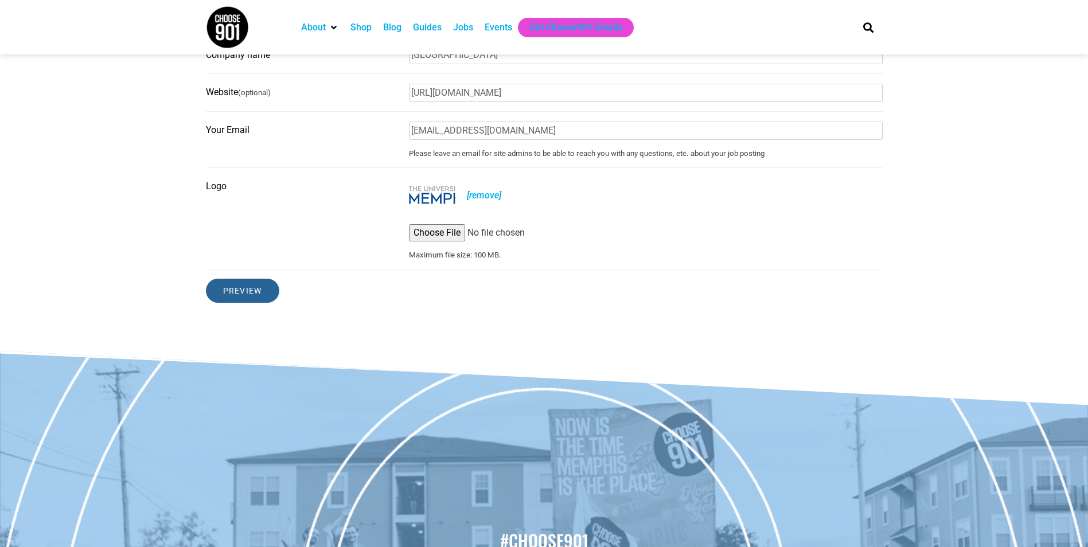
click at [239, 303] on input "Preview" at bounding box center [242, 291] width 73 height 24
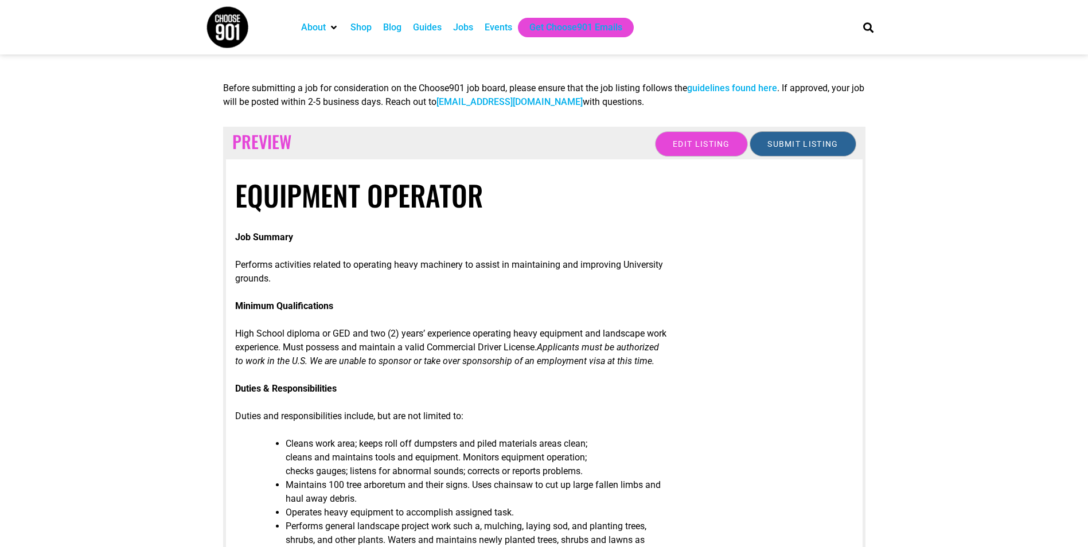
click at [796, 141] on input "Submit Listing" at bounding box center [803, 143] width 106 height 25
